Goal: Task Accomplishment & Management: Complete application form

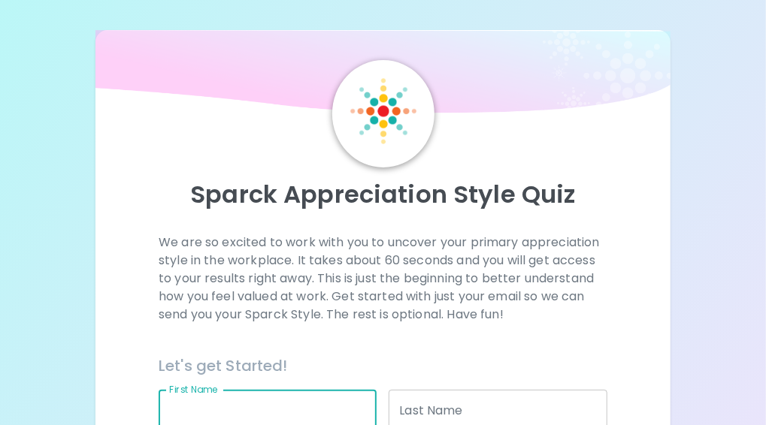
click at [280, 419] on input "First Name" at bounding box center [268, 411] width 218 height 42
type input "l"
type input "[PERSON_NAME]"
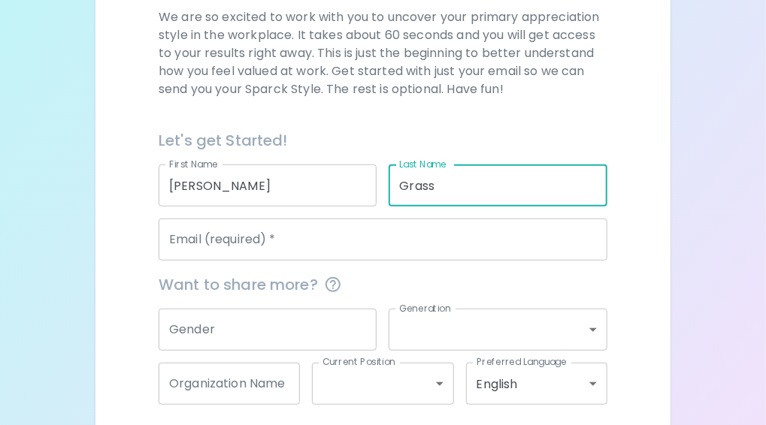
scroll to position [228, 0]
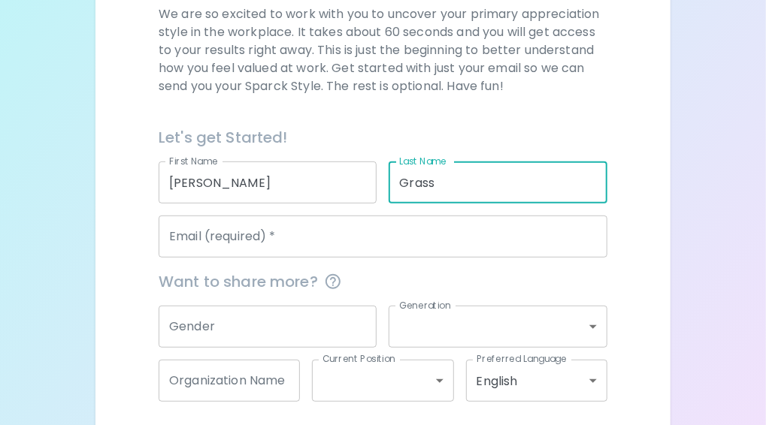
type input "Grass"
click at [488, 228] on input "Email (required)   *" at bounding box center [383, 237] width 449 height 42
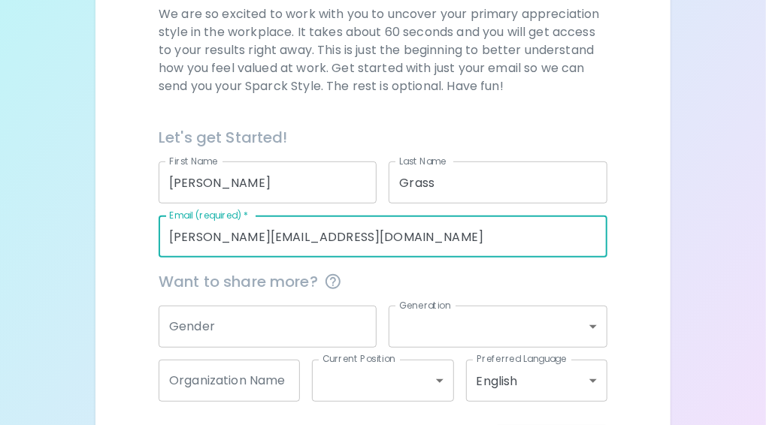
type input "[PERSON_NAME][EMAIL_ADDRESS][DOMAIN_NAME]"
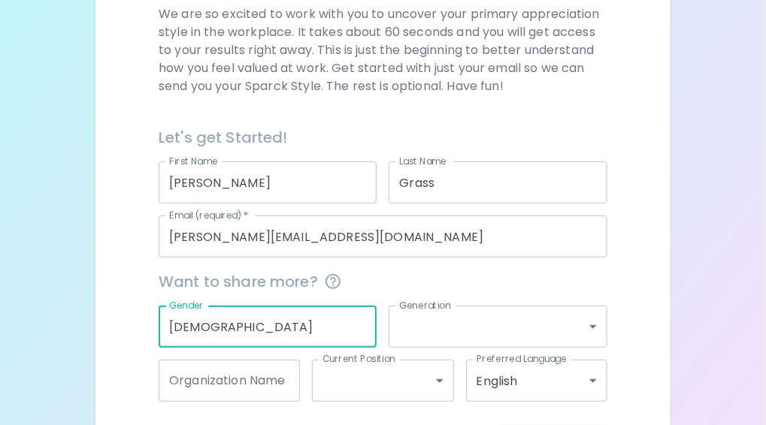
type input "[DEMOGRAPHIC_DATA]"
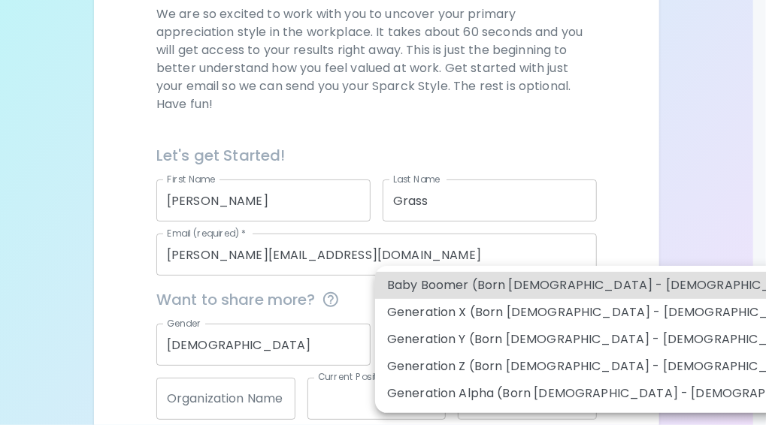
click at [594, 333] on body "Sparck Appreciation Style Quiz We are so excited to work with you to uncover yo…" at bounding box center [383, 139] width 766 height 734
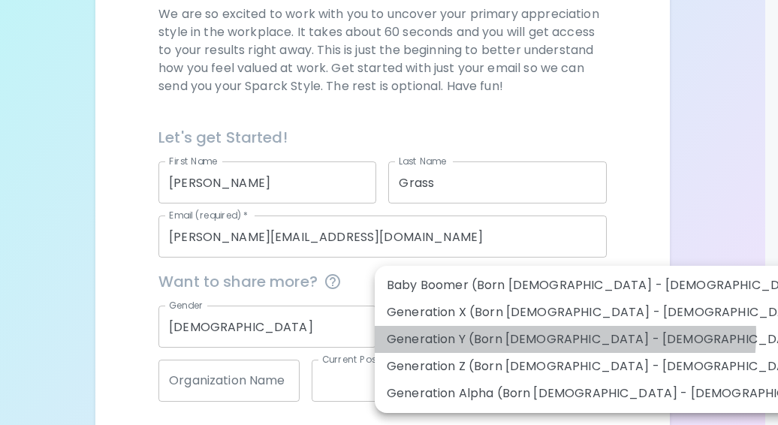
click at [565, 334] on li "Generation Y (Born [DEMOGRAPHIC_DATA] - [DEMOGRAPHIC_DATA])" at bounding box center [614, 339] width 478 height 27
type input "generation_y"
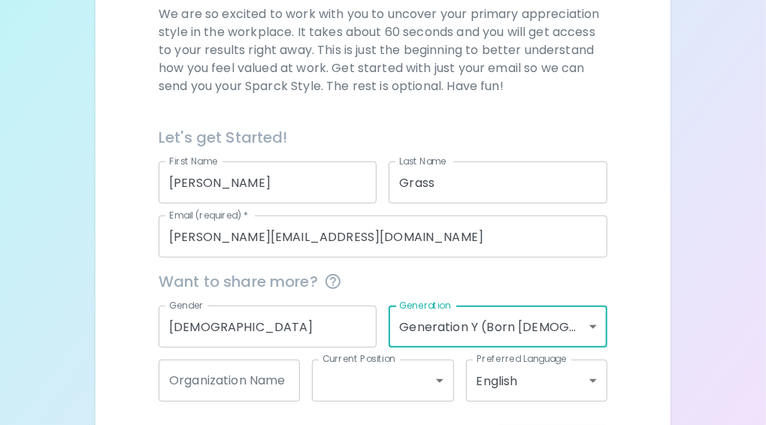
click at [437, 376] on body "Sparck Appreciation Style Quiz We are so excited to work with you to uncover yo…" at bounding box center [383, 130] width 766 height 716
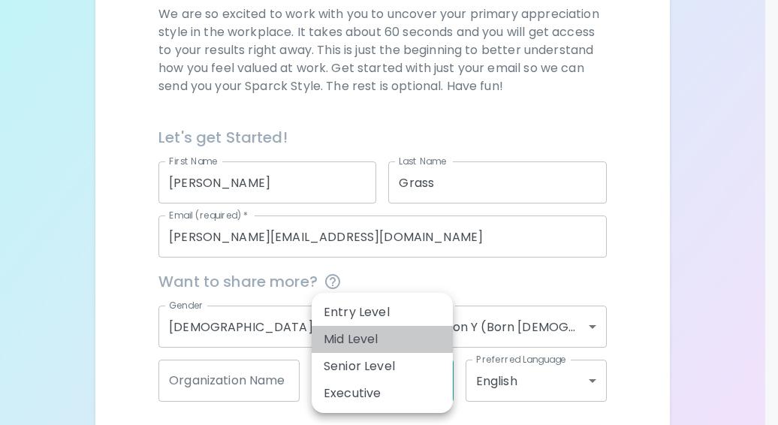
click at [388, 346] on li "Mid Level" at bounding box center [382, 339] width 141 height 27
type input "mid_level"
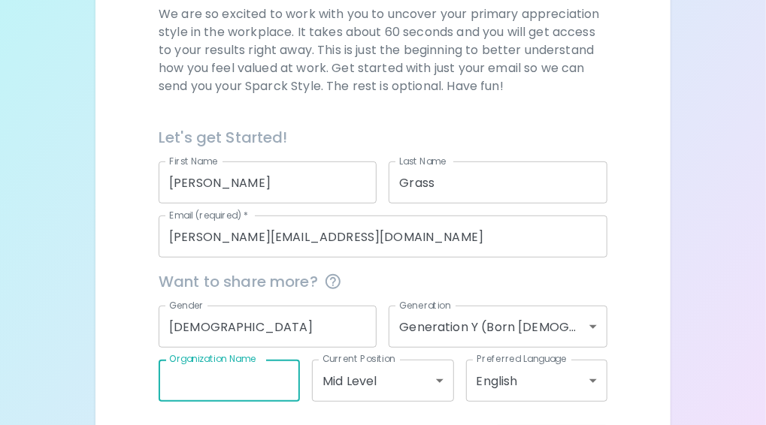
click at [271, 379] on input "Organization Name" at bounding box center [229, 381] width 141 height 42
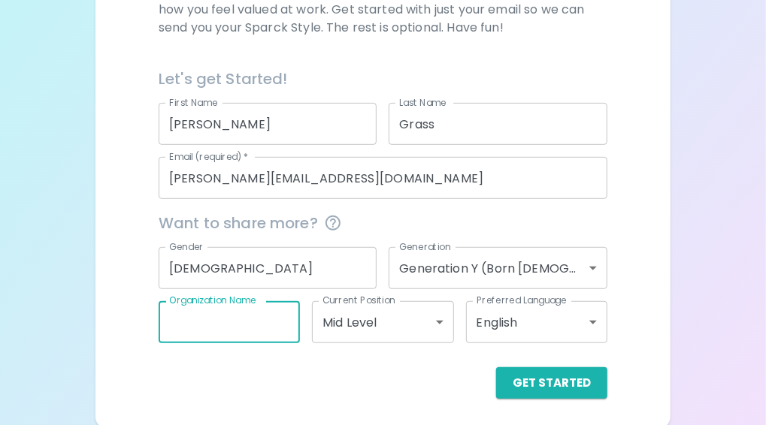
scroll to position [290, 0]
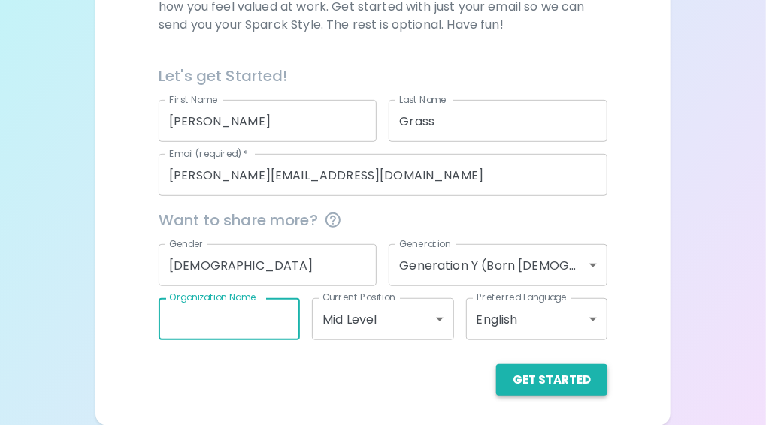
click at [572, 382] on button "Get Started" at bounding box center [551, 380] width 111 height 32
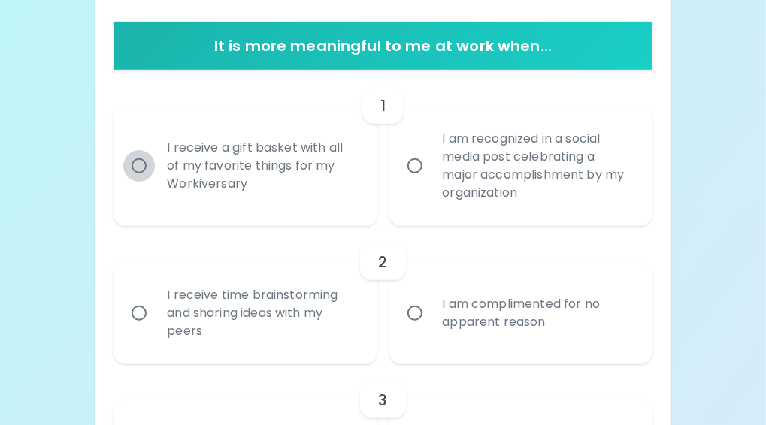
click at [138, 165] on input "I receive a gift basket with all of my favorite things for my Workiversary" at bounding box center [139, 166] width 32 height 32
radio input "true"
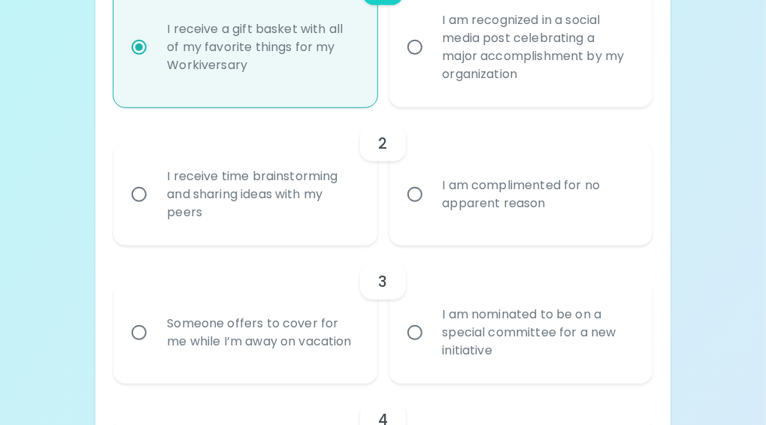
scroll to position [410, 0]
click at [408, 47] on input "I am recognized in a social media post celebrating a major accomplishment by my…" at bounding box center [415, 46] width 32 height 32
radio input "true"
click at [408, 47] on input "I am recognized in a social media post celebrating a major accomplishment by my…" at bounding box center [415, 46] width 32 height 32
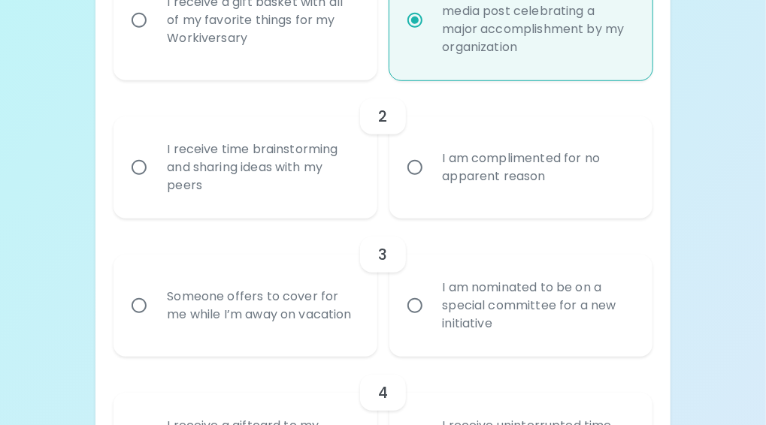
scroll to position [444, 0]
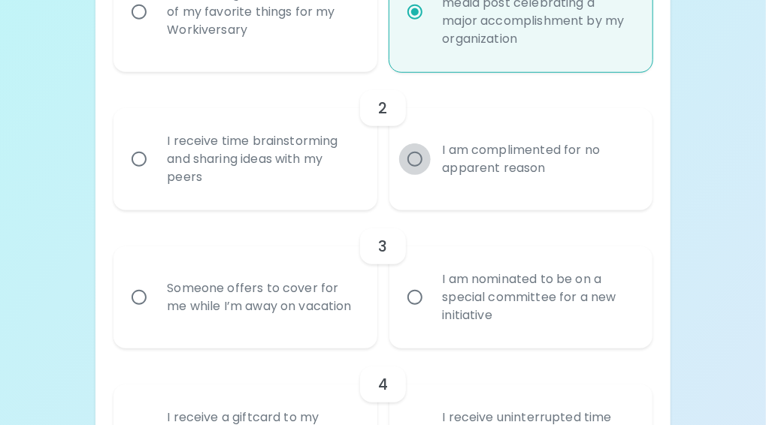
click at [410, 160] on input "I am complimented for no apparent reason" at bounding box center [415, 160] width 32 height 32
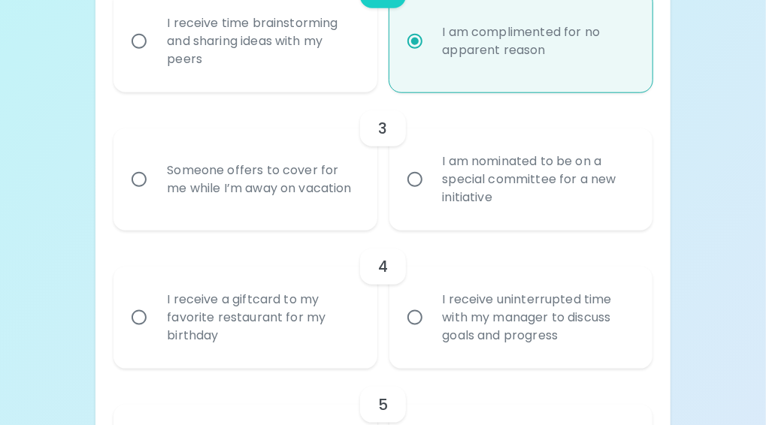
scroll to position [564, 0]
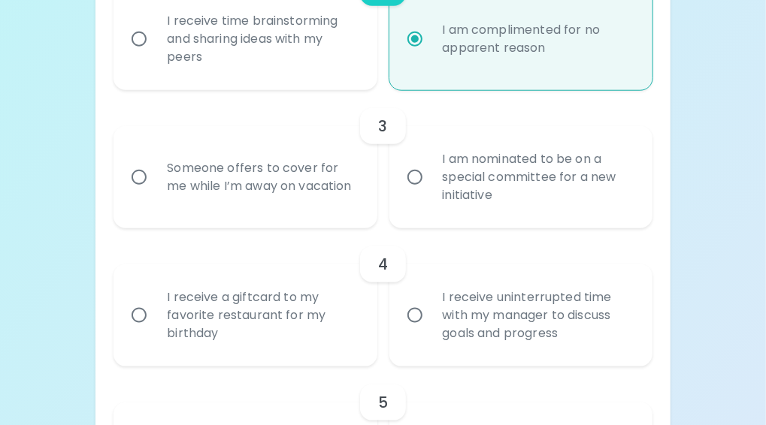
radio input "true"
click at [141, 177] on input "Someone offers to cover for me while I’m away on vacation" at bounding box center [139, 178] width 32 height 32
radio input "false"
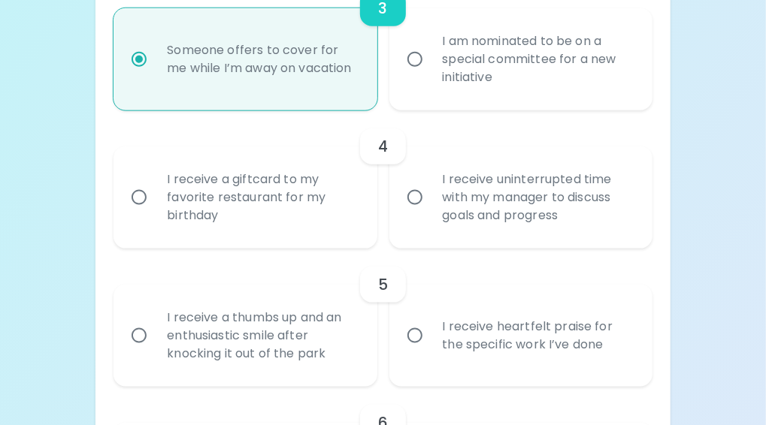
scroll to position [685, 0]
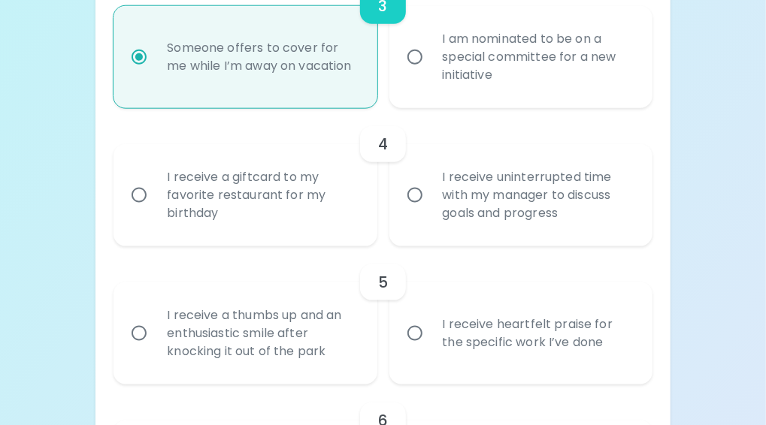
radio input "true"
click at [412, 195] on input "I receive uninterrupted time with my manager to discuss goals and progress" at bounding box center [415, 196] width 32 height 32
radio input "false"
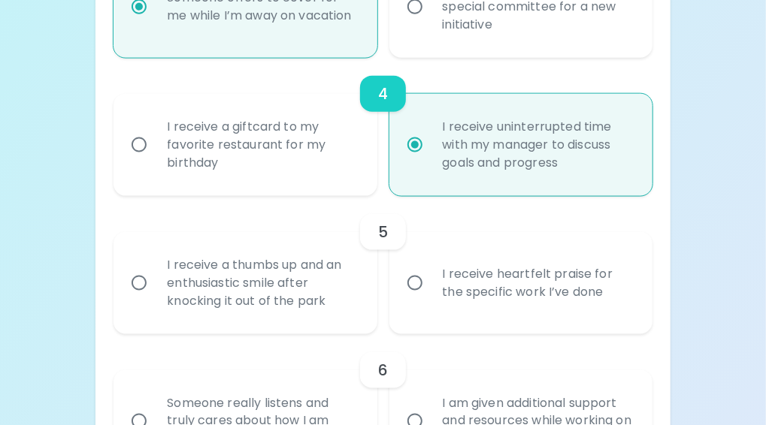
scroll to position [805, 0]
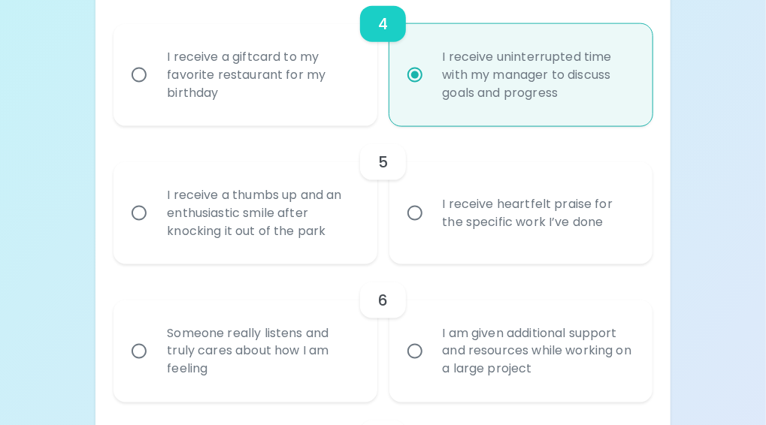
radio input "true"
click at [135, 213] on input "I receive a thumbs up and an enthusiastic smile after knocking it out of the pa…" at bounding box center [139, 214] width 32 height 32
radio input "false"
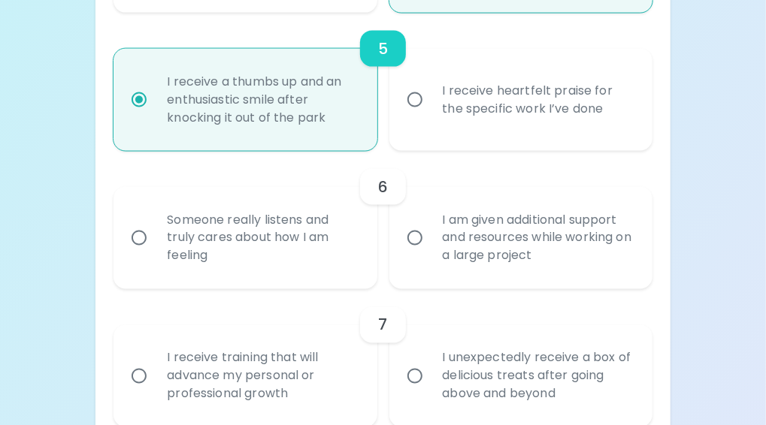
scroll to position [925, 0]
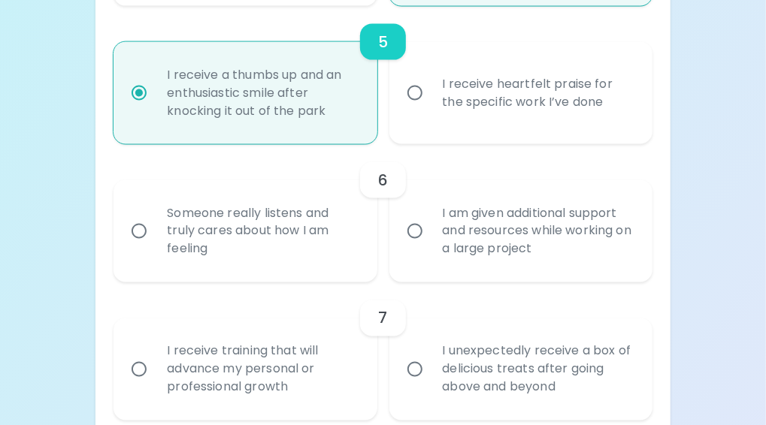
radio input "true"
click at [144, 231] on input "Someone really listens and truly cares about how I am feeling" at bounding box center [139, 232] width 32 height 32
radio input "false"
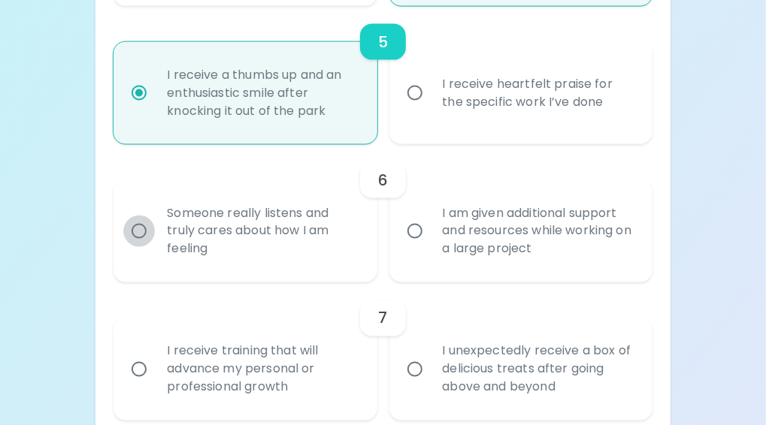
radio input "false"
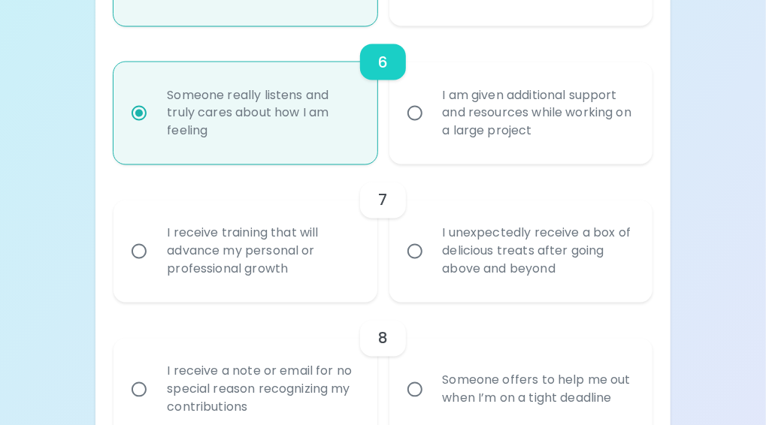
scroll to position [1045, 0]
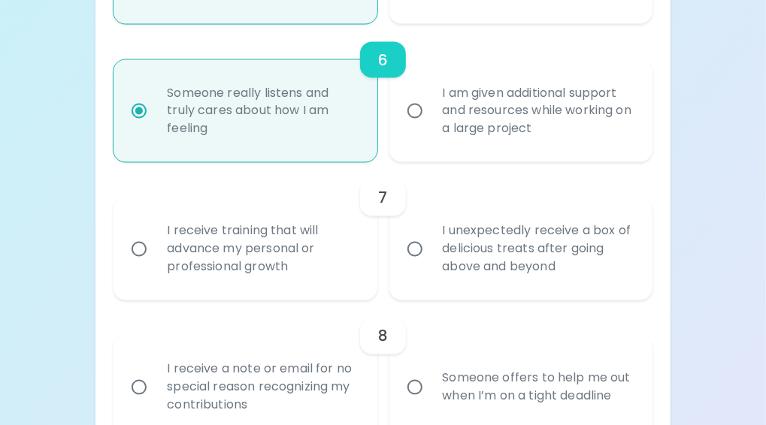
radio input "true"
drag, startPoint x: 132, startPoint y: 249, endPoint x: 193, endPoint y: 277, distance: 66.9
click at [193, 277] on label "I receive training that will advance my personal or professional growth" at bounding box center [236, 249] width 263 height 102
click at [155, 265] on input "I receive training that will advance my personal or professional growth" at bounding box center [139, 250] width 32 height 32
radio input "false"
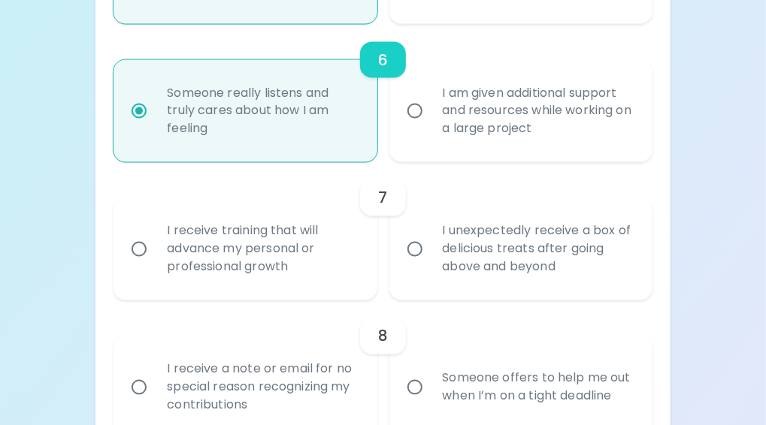
radio input "false"
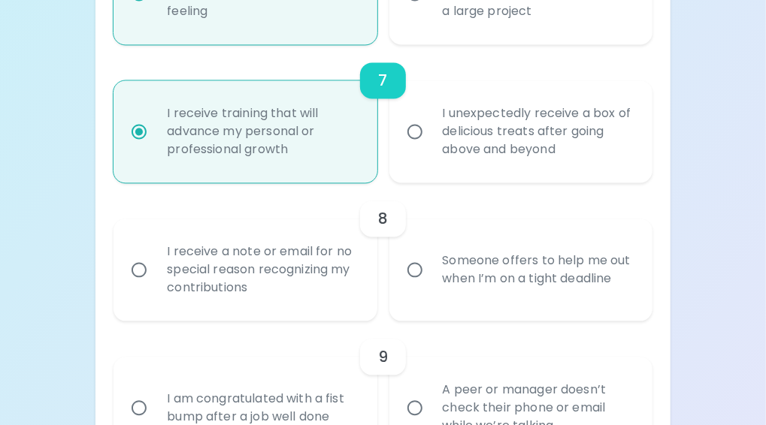
scroll to position [1165, 0]
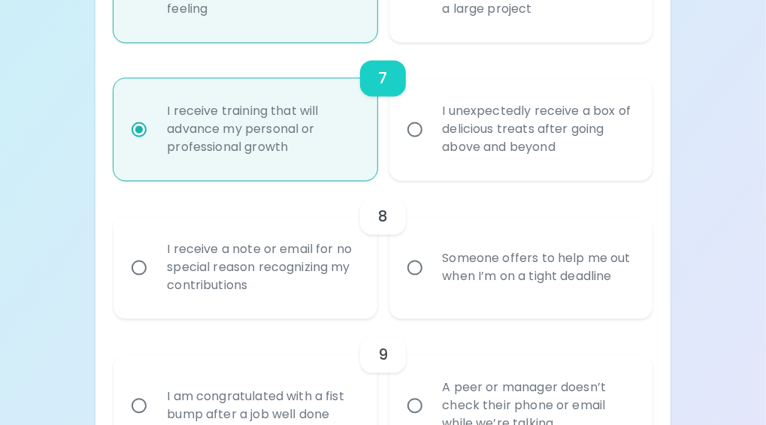
radio input "true"
click at [415, 263] on input "Someone offers to help me out when I’m on a tight deadline" at bounding box center [415, 268] width 32 height 32
radio input "false"
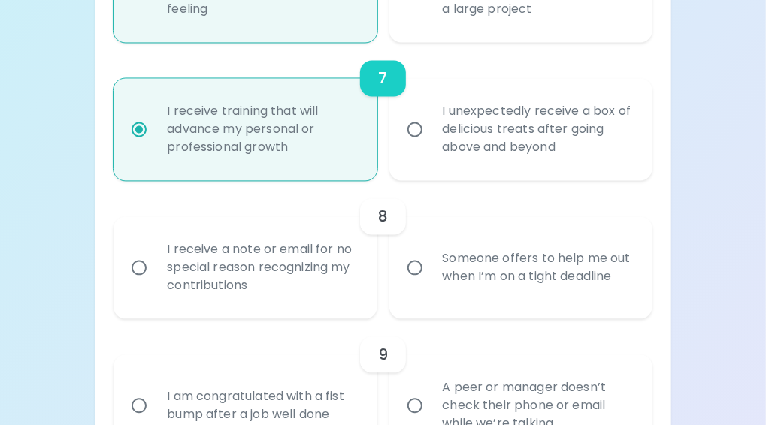
radio input "false"
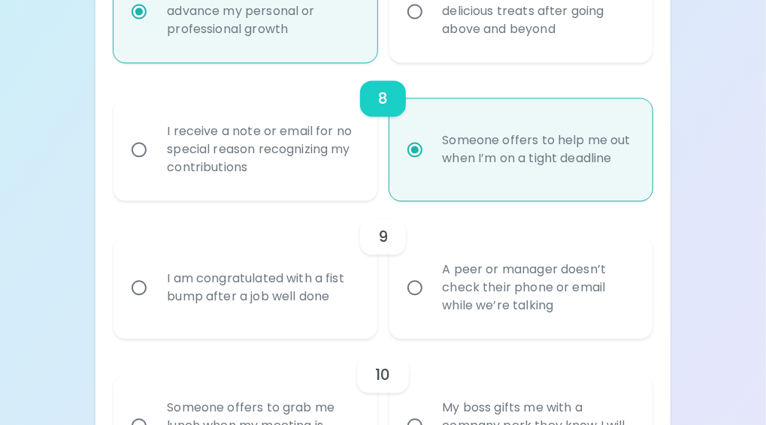
scroll to position [1286, 0]
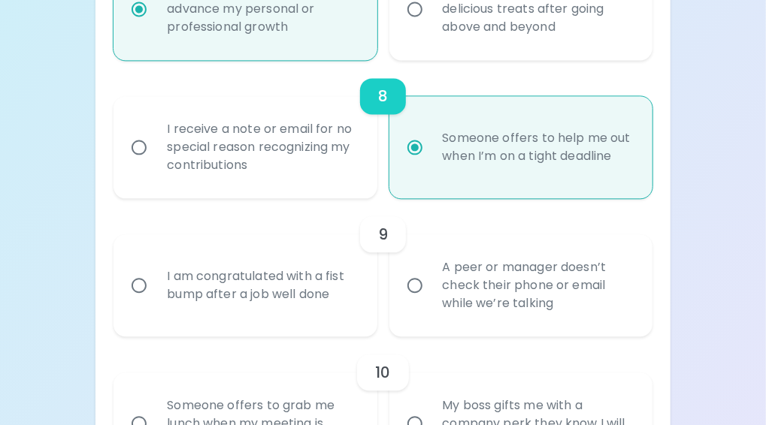
radio input "true"
click at [134, 284] on input "I am congratulated with a fist bump after a job well done" at bounding box center [139, 286] width 32 height 32
radio input "false"
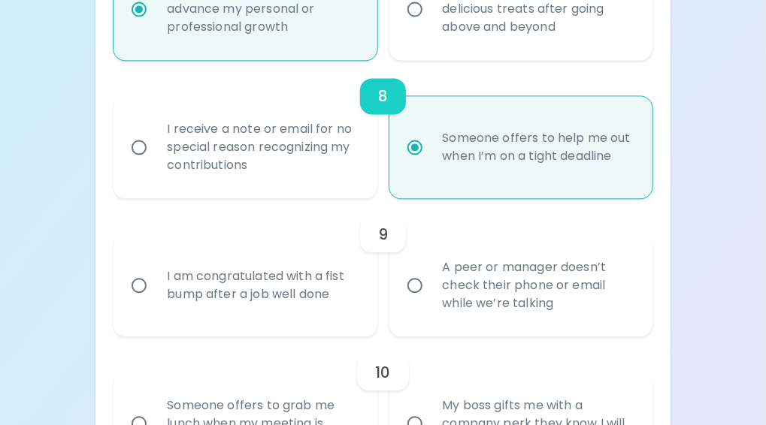
radio input "false"
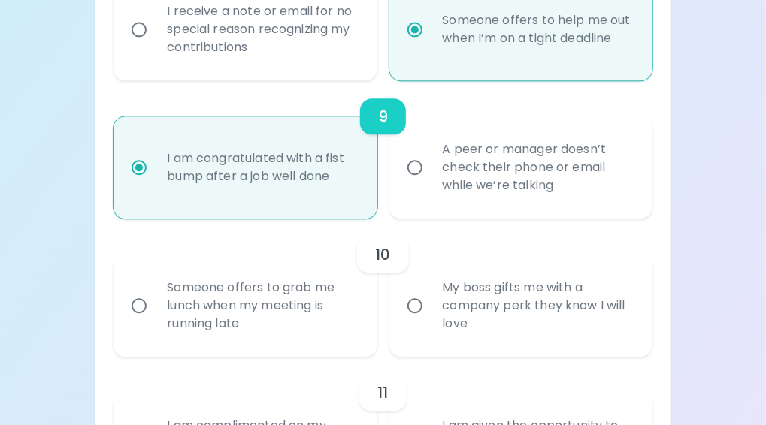
scroll to position [1406, 0]
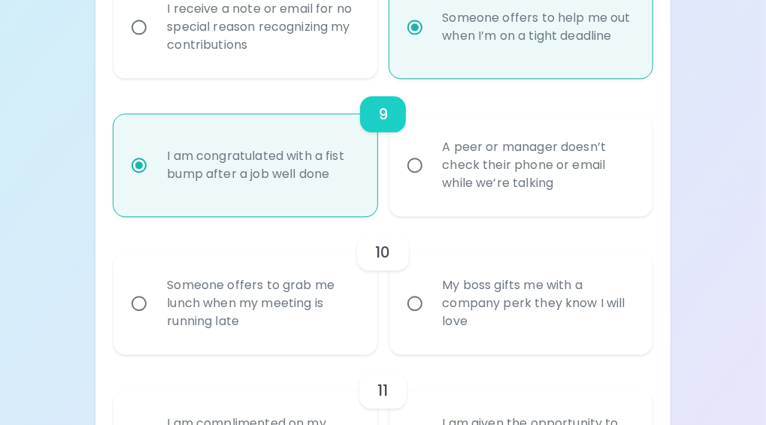
radio input "true"
click at [140, 301] on input "Someone offers to grab me lunch when my meeting is running late" at bounding box center [139, 304] width 32 height 32
radio input "false"
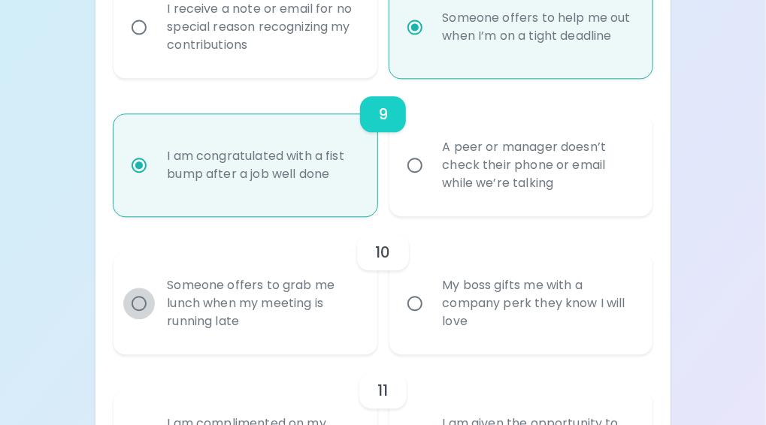
radio input "false"
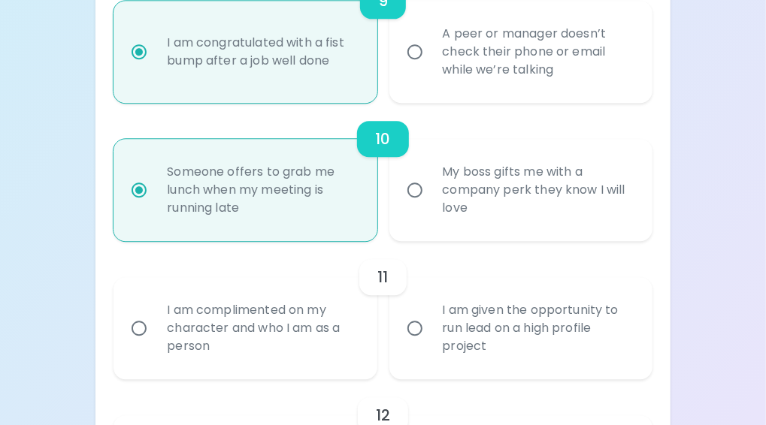
scroll to position [1526, 0]
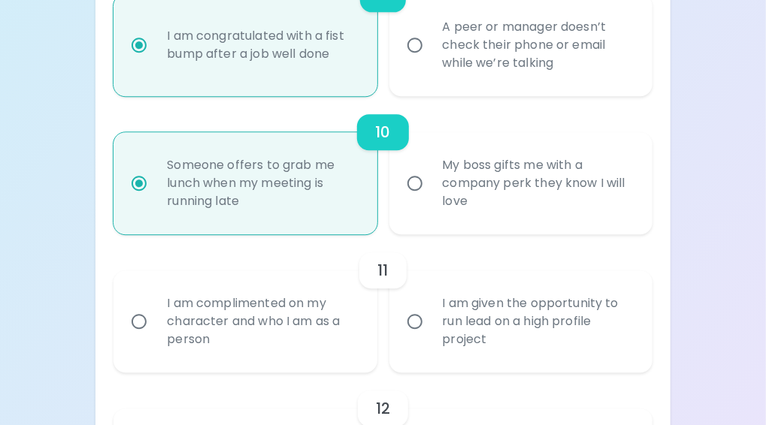
radio input "true"
click at [142, 322] on input "I am complimented on my character and who I am as a person" at bounding box center [139, 322] width 32 height 32
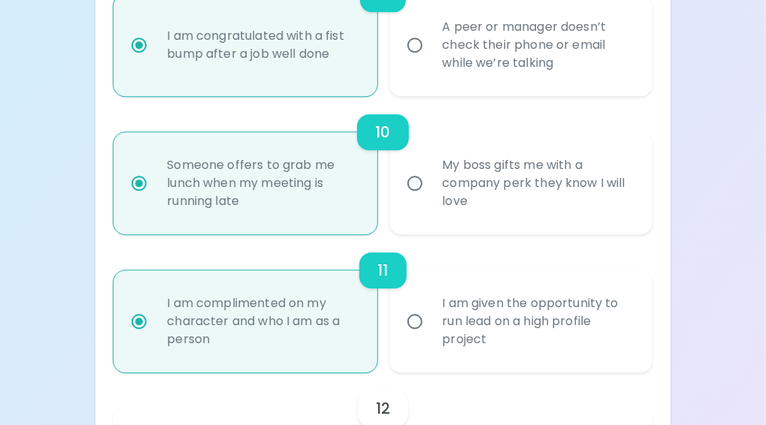
radio input "false"
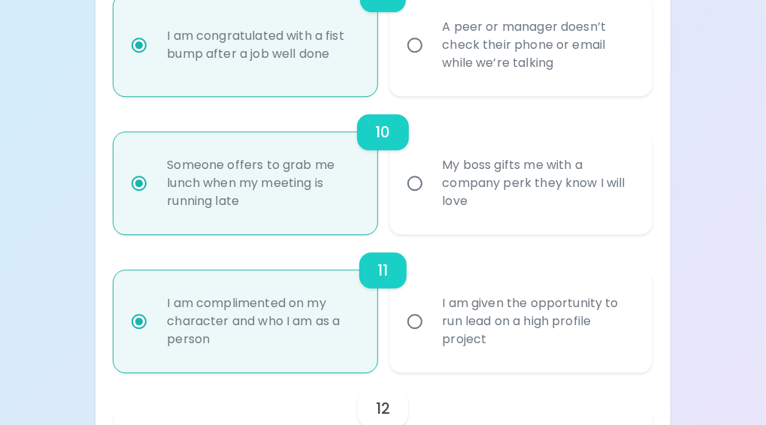
radio input "false"
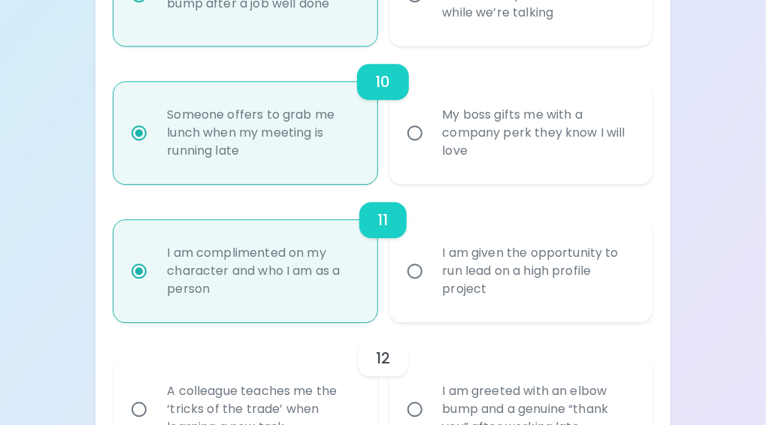
scroll to position [1646, 0]
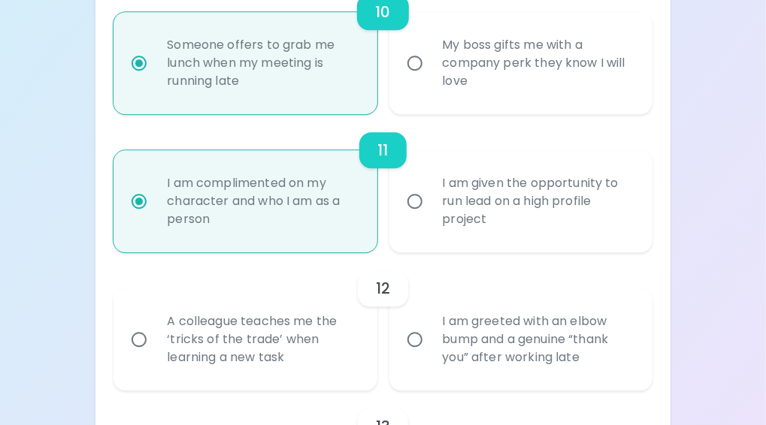
radio input "true"
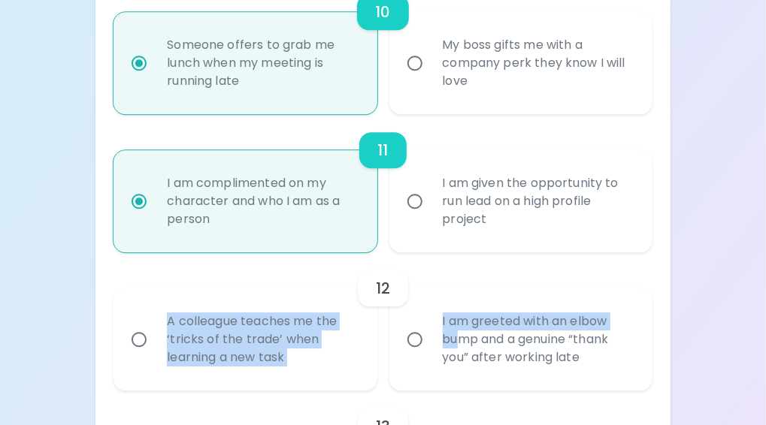
drag, startPoint x: 142, startPoint y: 322, endPoint x: 461, endPoint y: 333, distance: 319.5
click at [461, 333] on div "A colleague teaches me the ‘tricks of the trade’ when learning a new task I am …" at bounding box center [376, 334] width 550 height 114
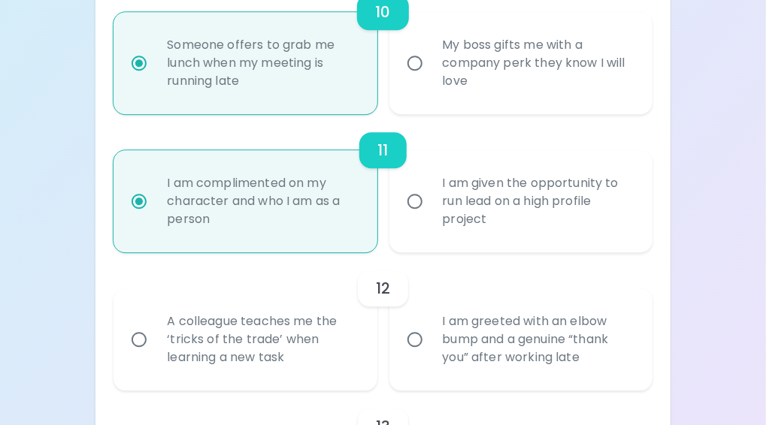
click at [138, 340] on input "A colleague teaches me the ‘tricks of the trade’ when learning a new task" at bounding box center [139, 340] width 32 height 32
radio input "false"
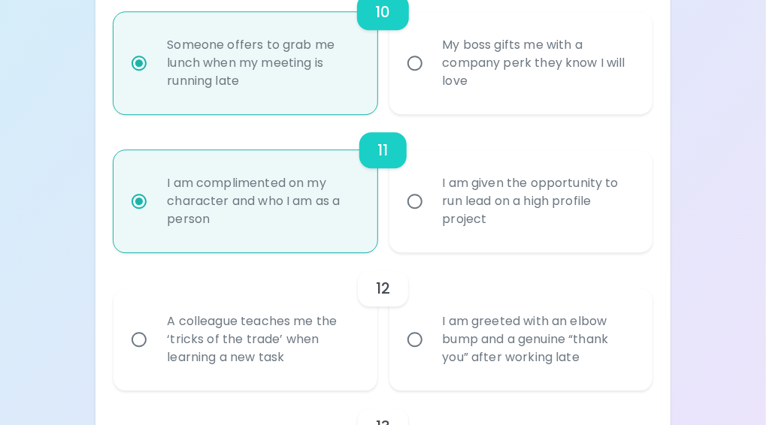
radio input "false"
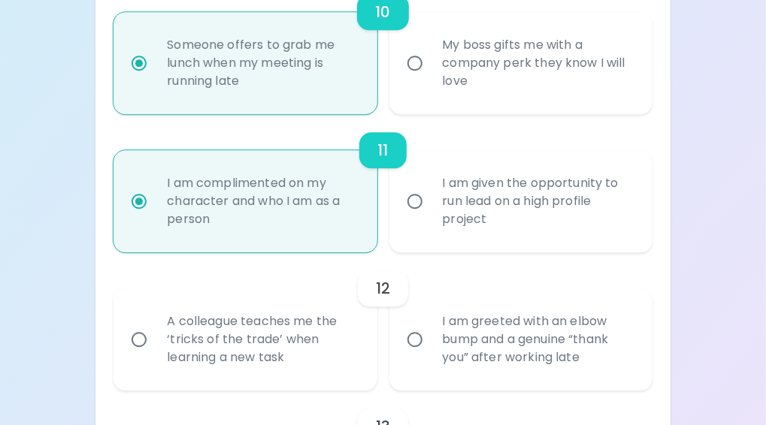
radio input "false"
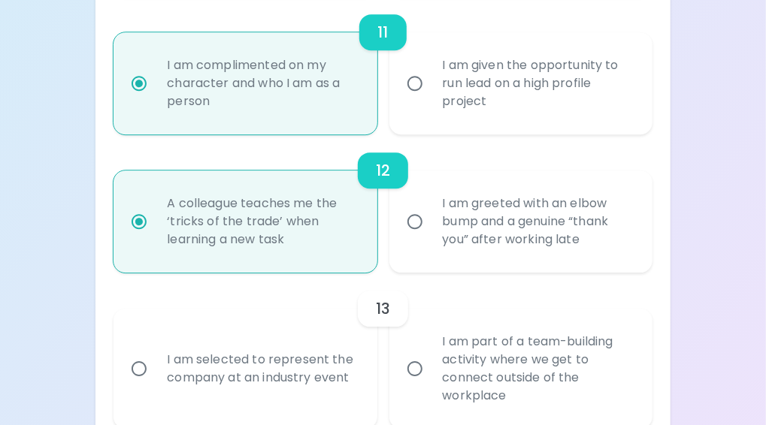
scroll to position [1767, 0]
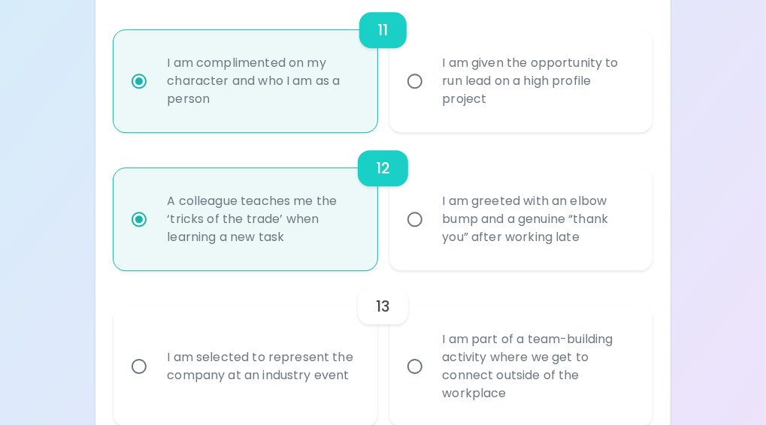
radio input "true"
click at [416, 368] on input "I am part of a team-building activity where we get to connect outside of the wo…" at bounding box center [415, 367] width 32 height 32
radio input "false"
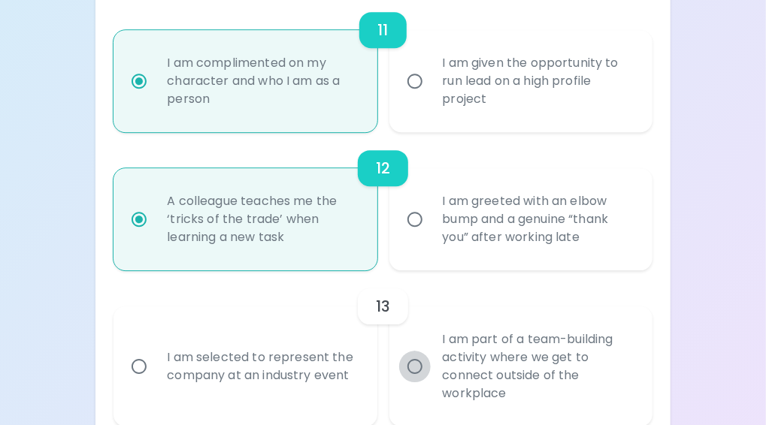
radio input "false"
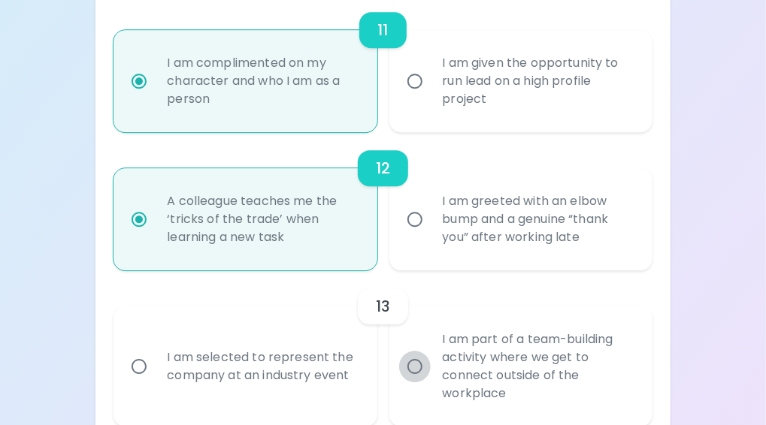
radio input "false"
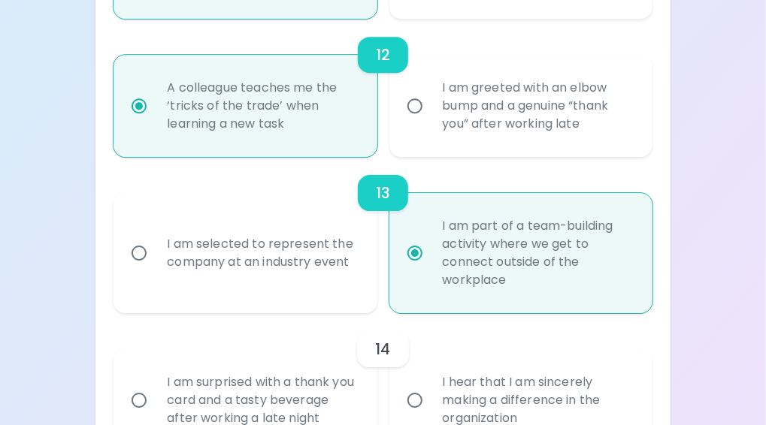
scroll to position [1887, 0]
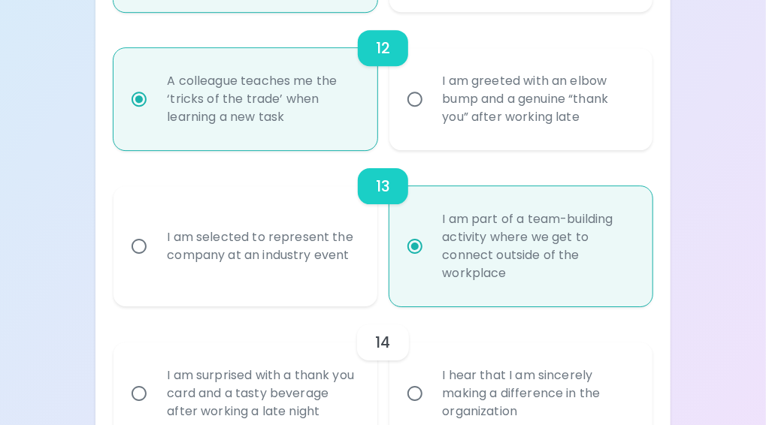
click at [123, 378] on input "I am surprised with a thank you card and a tasty beverage after working a late …" at bounding box center [139, 394] width 32 height 32
radio input "false"
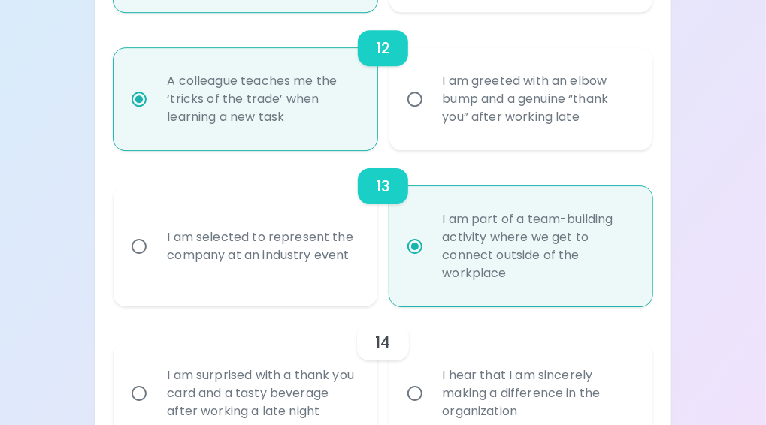
radio input "false"
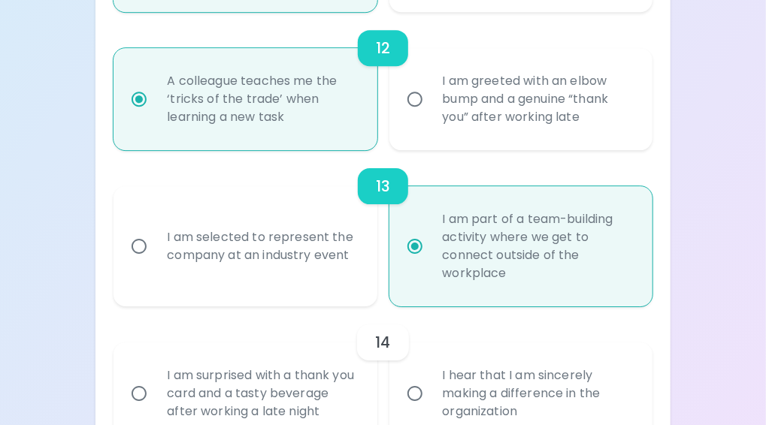
radio input "false"
radio input "true"
radio input "false"
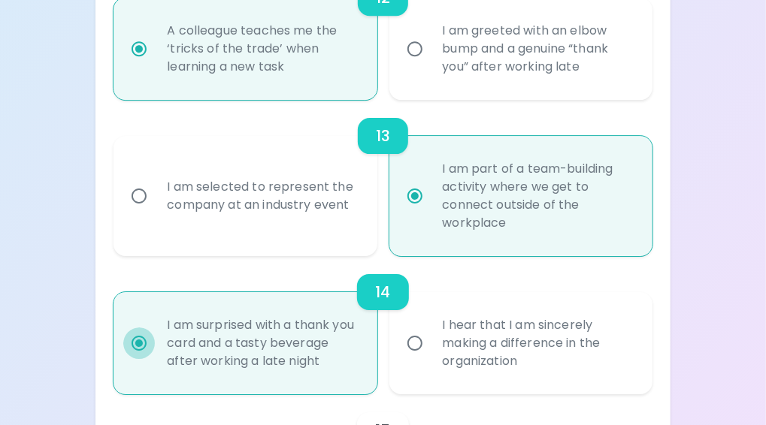
click at [399, 328] on input "I hear that I am sincerely making a difference in the organization" at bounding box center [415, 344] width 32 height 32
radio input "false"
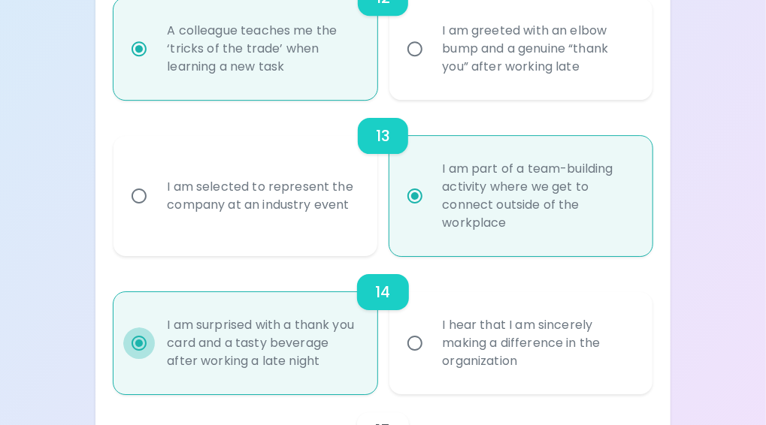
radio input "false"
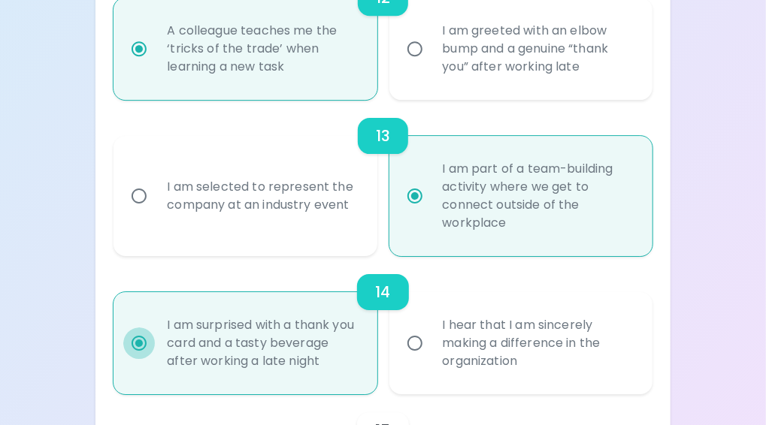
radio input "false"
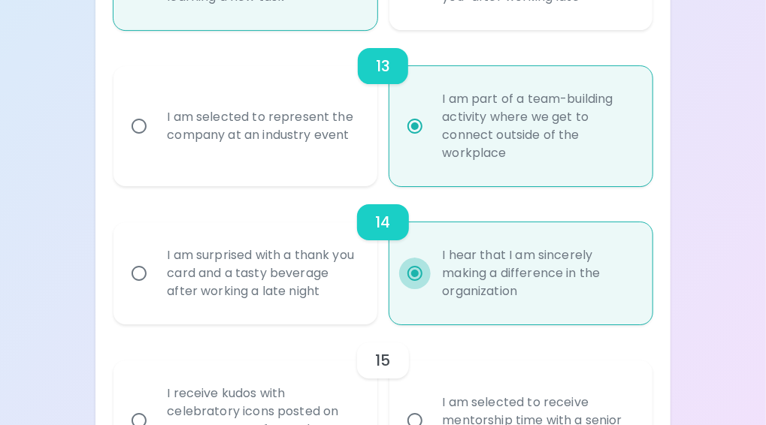
click at [123, 405] on input "I receive kudos with celebratory icons posted on Zoom screens after a shout out" at bounding box center [139, 421] width 32 height 32
radio input "false"
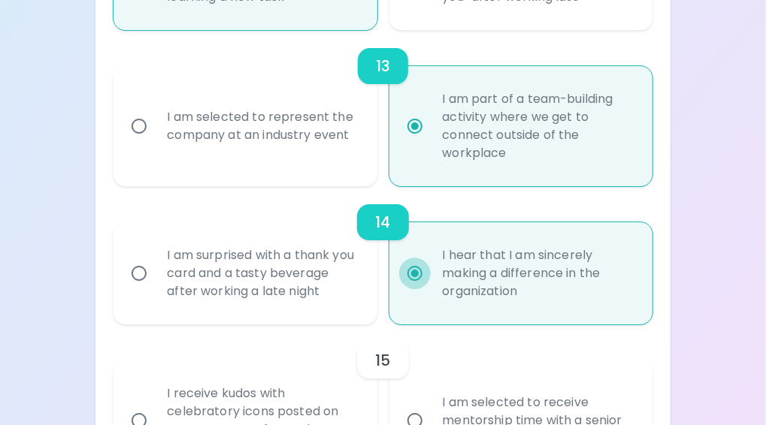
radio input "false"
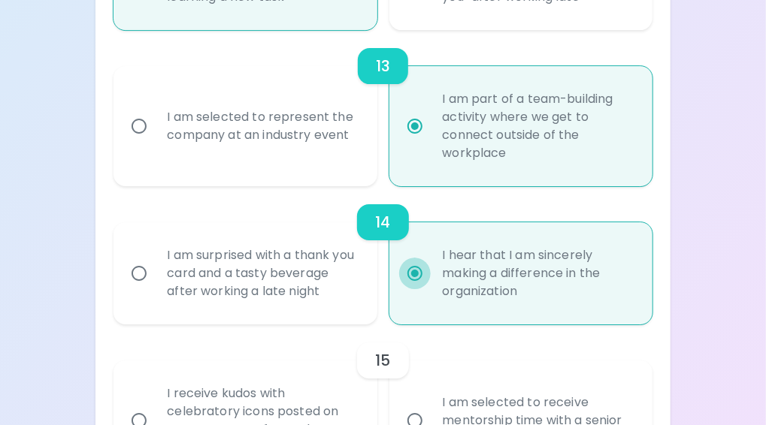
radio input "false"
radio input "true"
radio input "false"
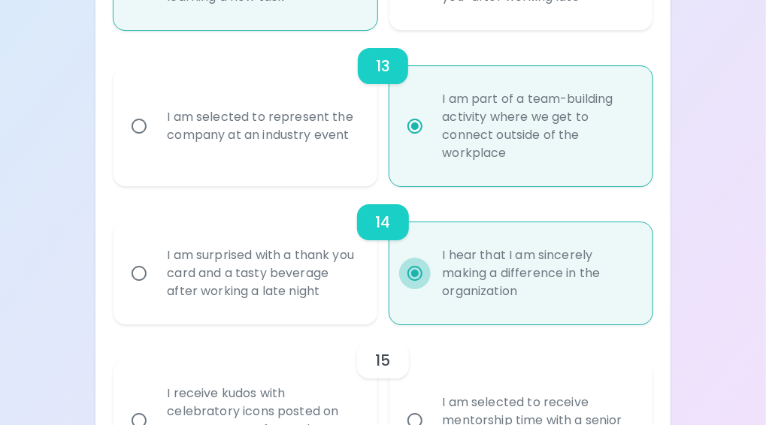
click at [399, 405] on input "I am selected to receive mentorship time with a senior leader" at bounding box center [415, 421] width 32 height 32
radio input "false"
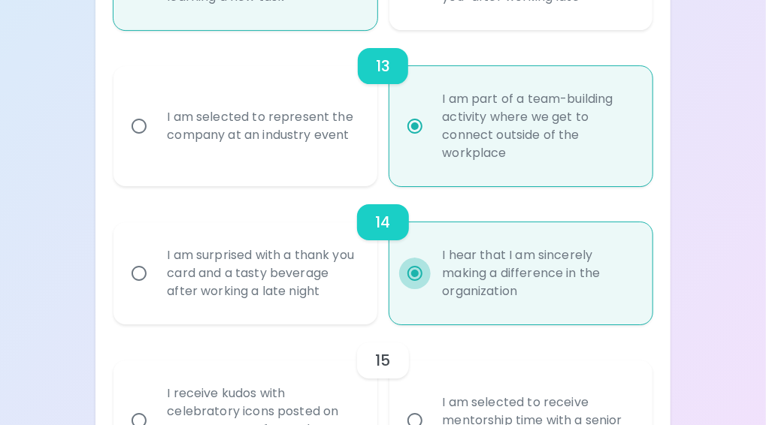
radio input "false"
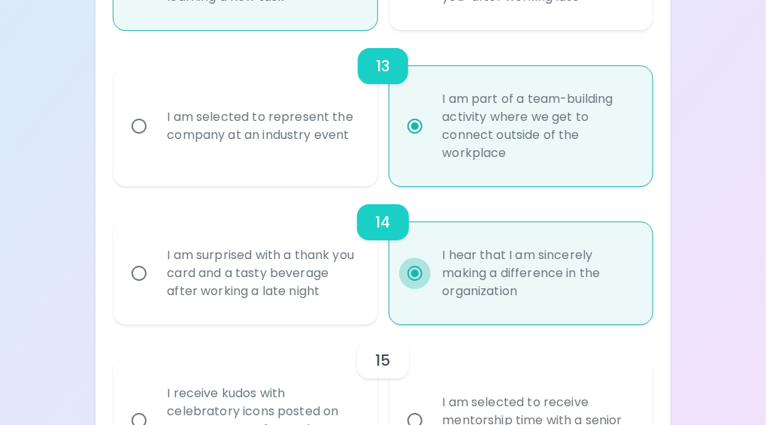
radio input "false"
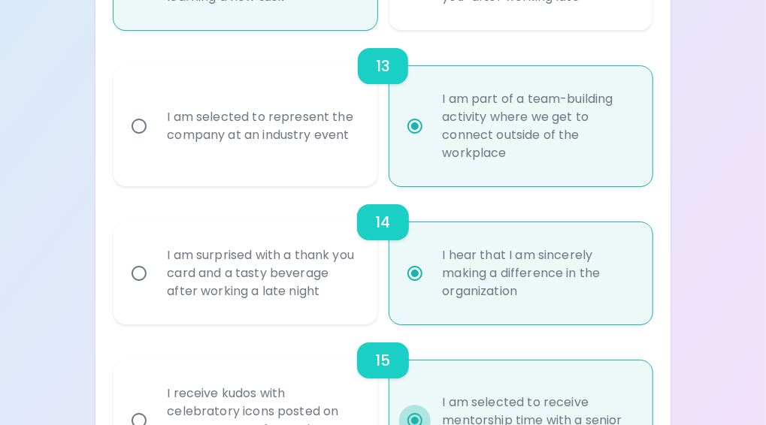
scroll to position [2127, 0]
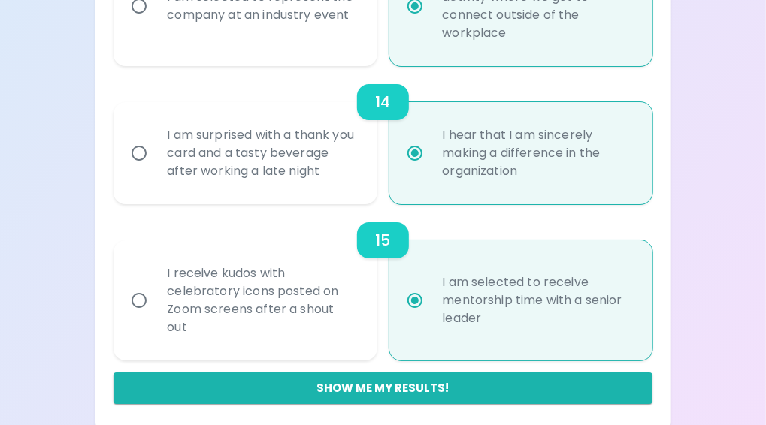
radio input "true"
drag, startPoint x: 557, startPoint y: 186, endPoint x: 416, endPoint y: 155, distance: 143.8
drag, startPoint x: 416, startPoint y: 155, endPoint x: 335, endPoint y: 214, distance: 100.5
radio input "true"
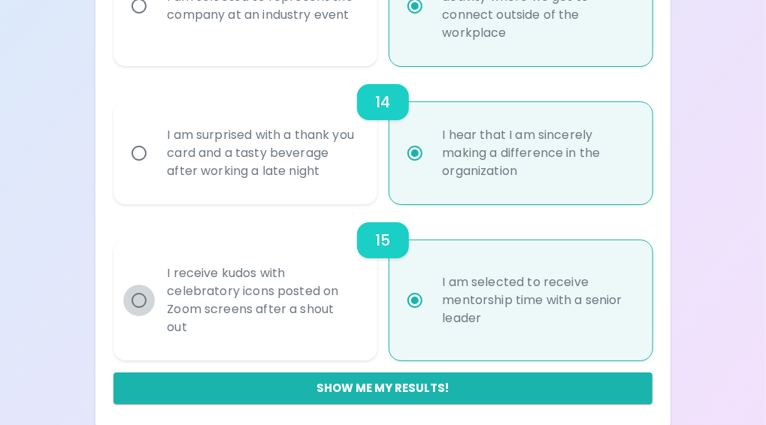
drag, startPoint x: 335, startPoint y: 214, endPoint x: 136, endPoint y: 292, distance: 213.9
click at [138, 301] on input "I receive kudos with celebratory icons posted on Zoom screens after a shout out" at bounding box center [139, 301] width 32 height 32
radio input "false"
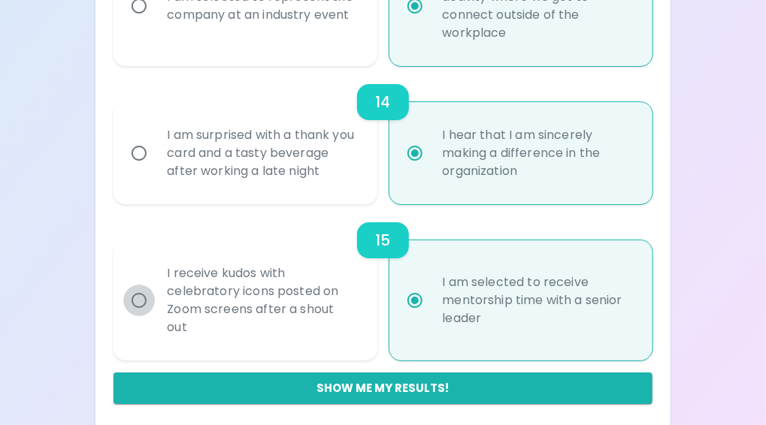
radio input "false"
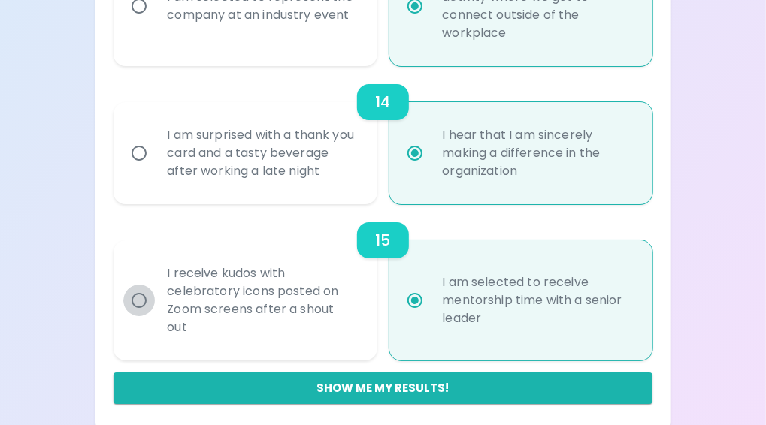
radio input "false"
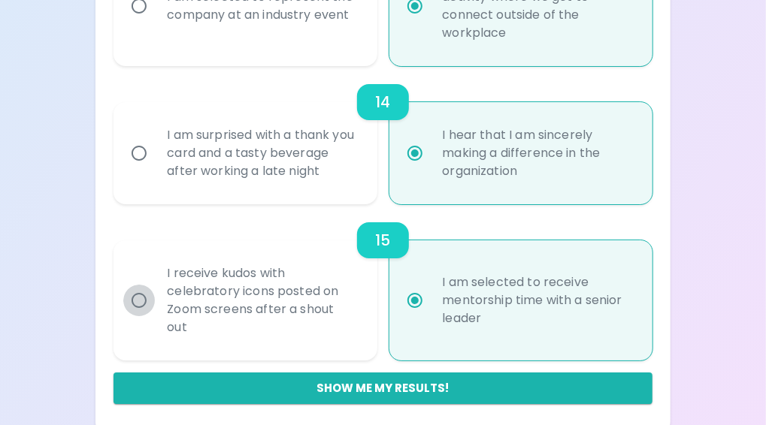
radio input "true"
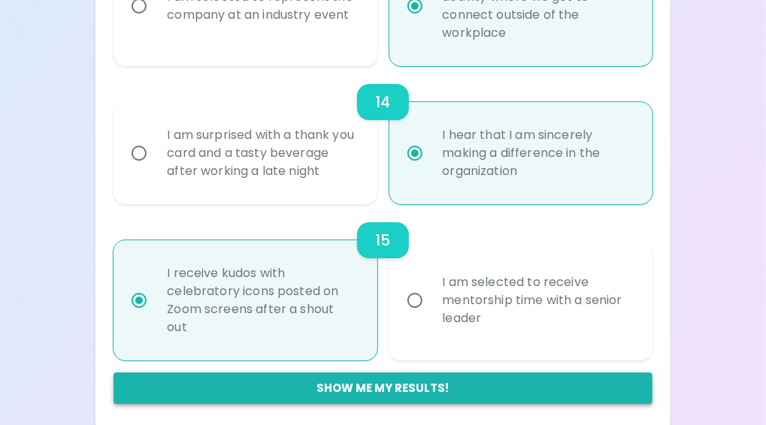
radio input "true"
click at [421, 384] on button "Show me my results!" at bounding box center [382, 389] width 538 height 32
radio input "false"
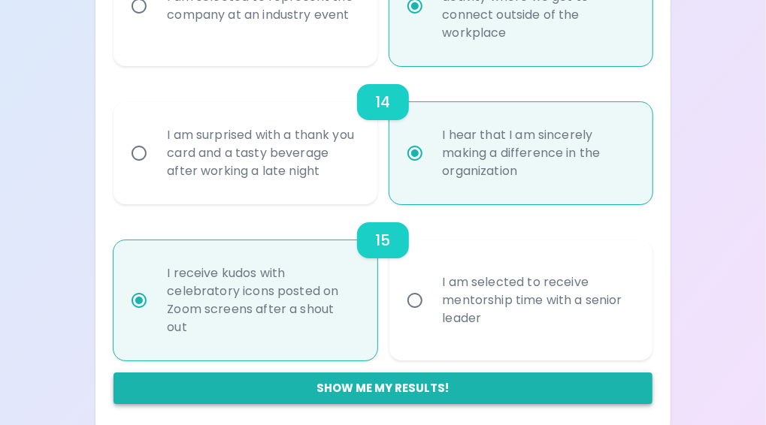
radio input "false"
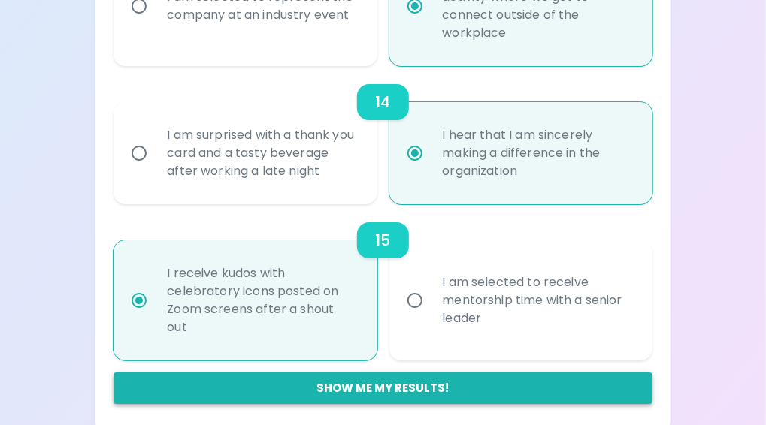
radio input "false"
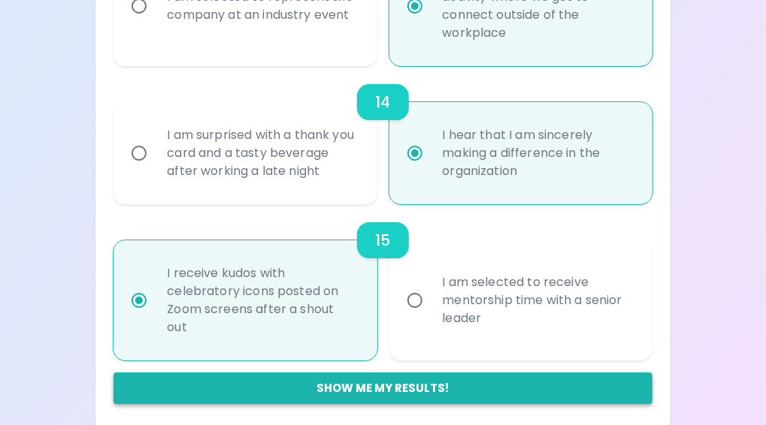
radio input "false"
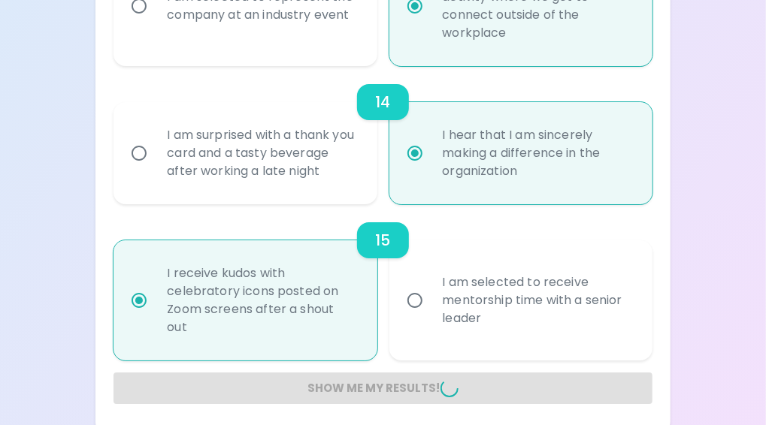
radio input "false"
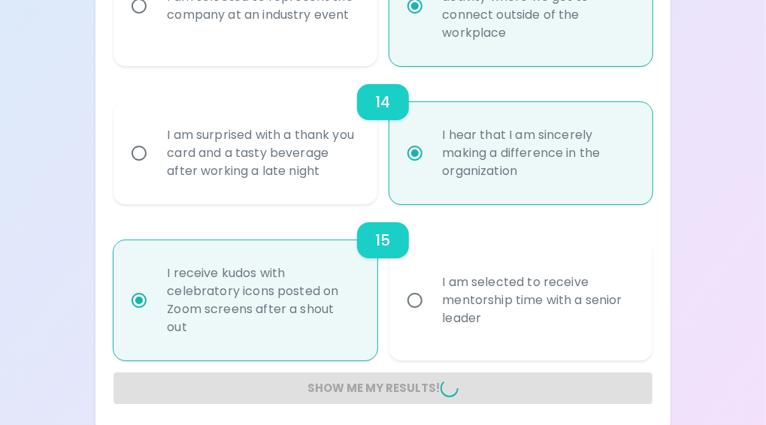
radio input "false"
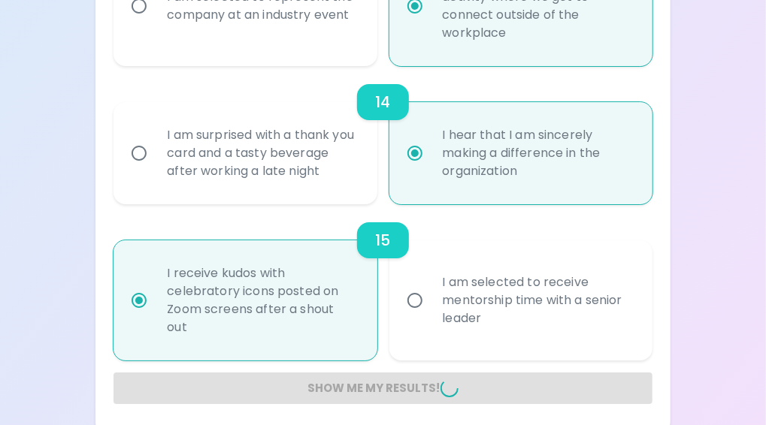
radio input "false"
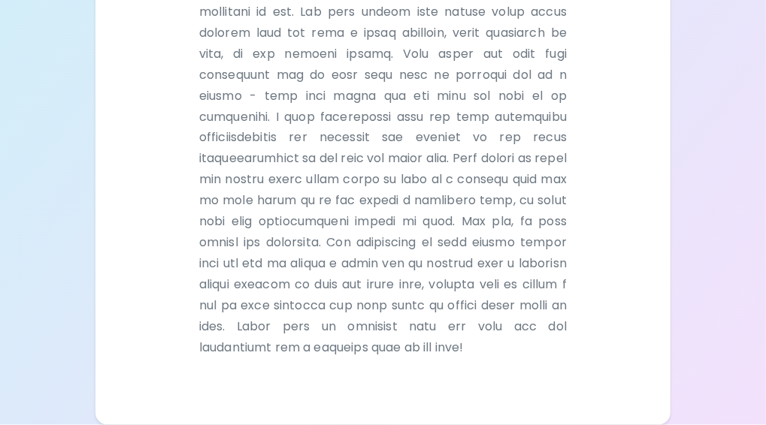
scroll to position [1039, 0]
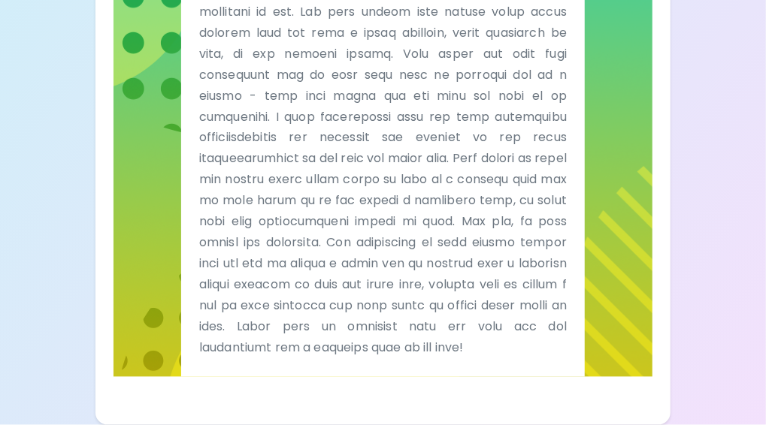
drag, startPoint x: 403, startPoint y: 393, endPoint x: 304, endPoint y: 347, distance: 108.6
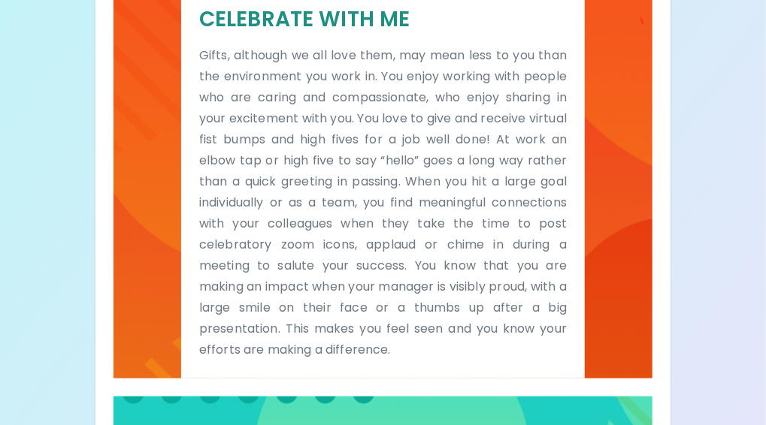
scroll to position [391, 0]
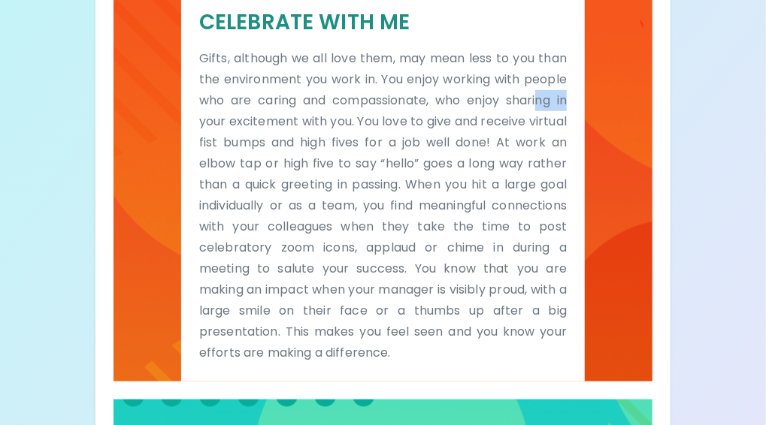
drag, startPoint x: 589, startPoint y: 95, endPoint x: 433, endPoint y: 49, distance: 163.1
click at [434, 49] on div "Sparck Appreciation Style Celebrate With Me Gifts, although we all love them, m…" at bounding box center [382, 142] width 538 height 479
